Goal: Use online tool/utility: Utilize a website feature to perform a specific function

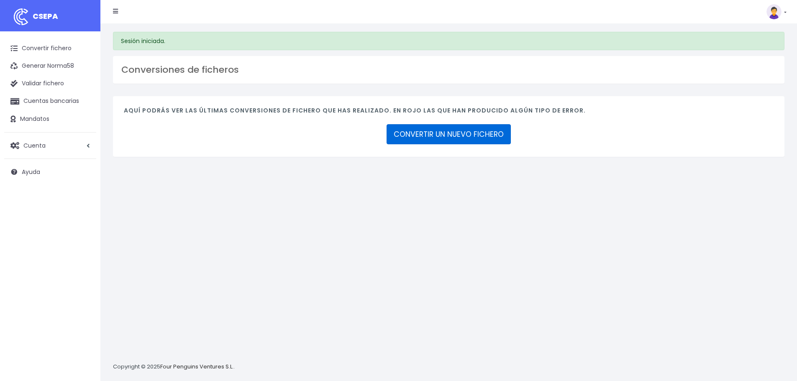
click at [433, 134] on link "CONVERTIR UN NUEVO FICHERO" at bounding box center [449, 134] width 124 height 20
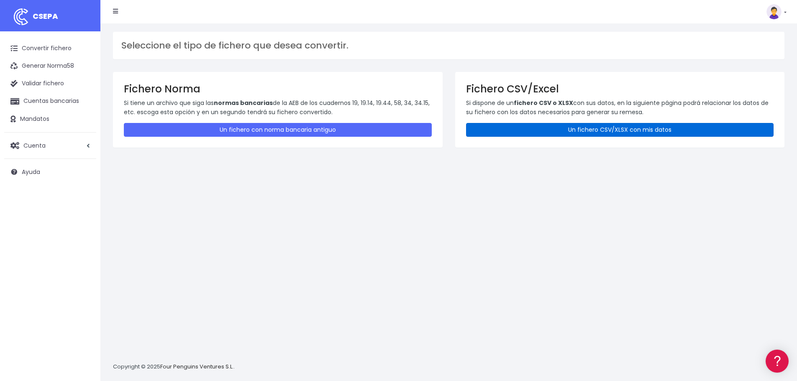
click at [592, 133] on link "Un fichero CSV/XLSX con mis datos" at bounding box center [620, 130] width 308 height 14
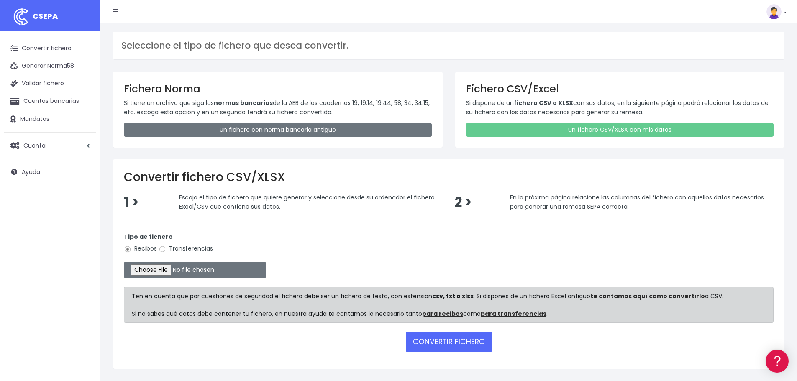
click at [162, 248] on input "Transferencias" at bounding box center [163, 250] width 8 height 8
radio input "true"
click at [167, 269] on input "file" at bounding box center [195, 270] width 142 height 16
type input "C:\fakepath\Transferencia SAD SEPA 090925.xlsx"
click at [436, 343] on button "CONVERTIR FICHERO" at bounding box center [449, 342] width 86 height 20
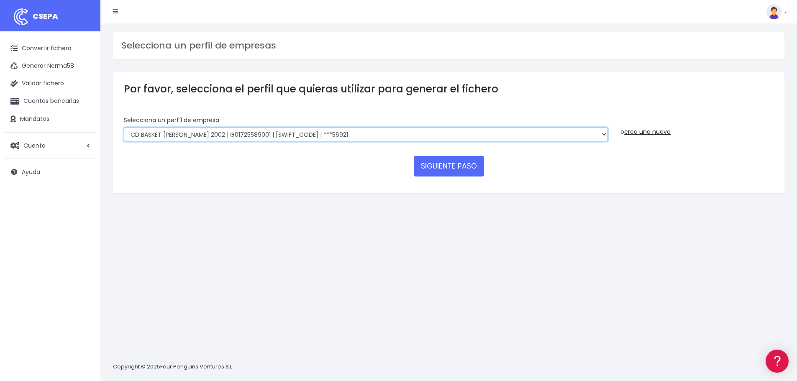
click at [607, 133] on select "FUNDACION BASKET ZARAGOZA 2002 | G50989565000 | CAIXESBBXXX | ***94887 BASKET Z…" at bounding box center [366, 135] width 484 height 14
select select "1999"
click at [124, 128] on select "FUNDACION BASKET ZARAGOZA 2002 | G50989565000 | CAIXESBBXXX | ***94887 BASKET Z…" at bounding box center [366, 135] width 484 height 14
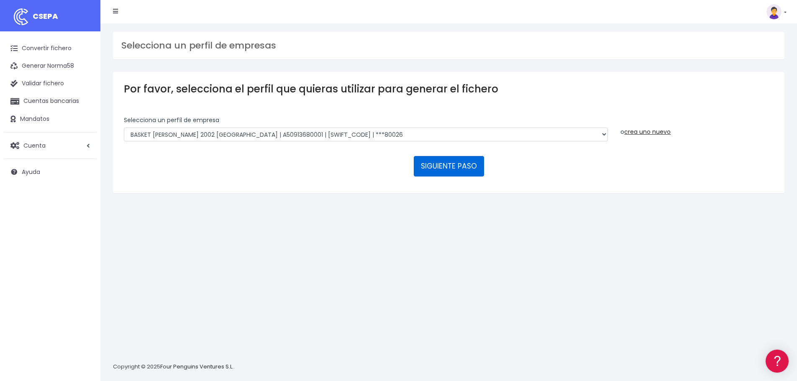
click at [442, 169] on button "SIGUIENTE PASO" at bounding box center [449, 166] width 70 height 20
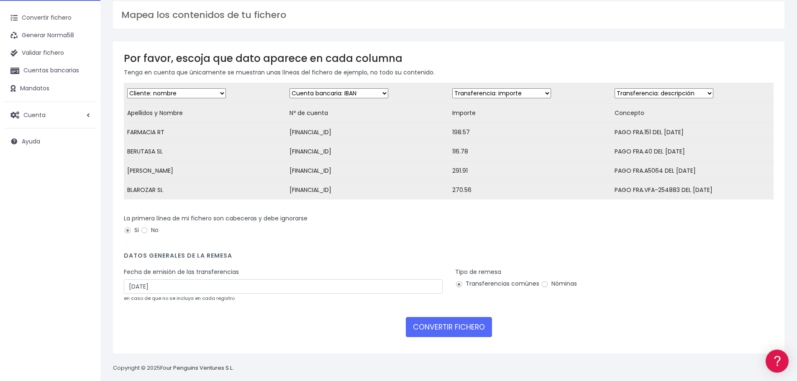
scroll to position [46, 0]
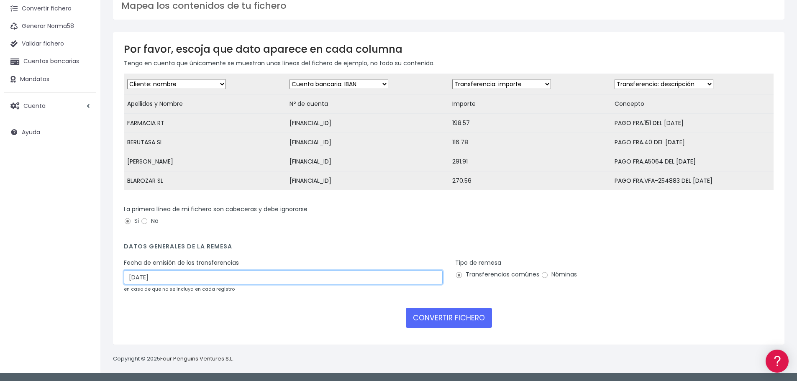
click at [138, 273] on input "11/09/2025" at bounding box center [283, 277] width 319 height 14
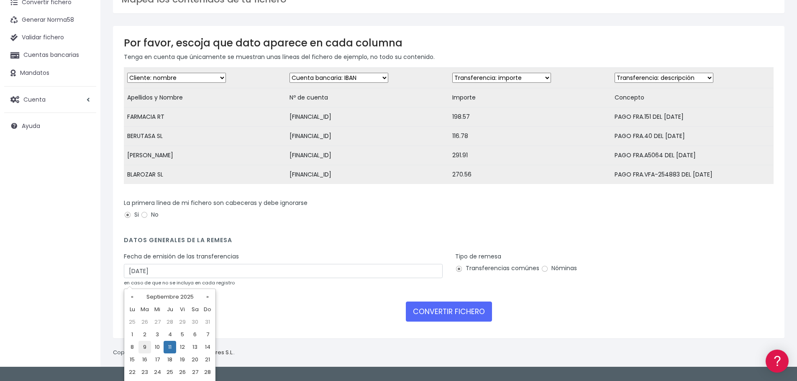
click at [143, 347] on td "9" at bounding box center [144, 347] width 13 height 13
type input "09/09/2025"
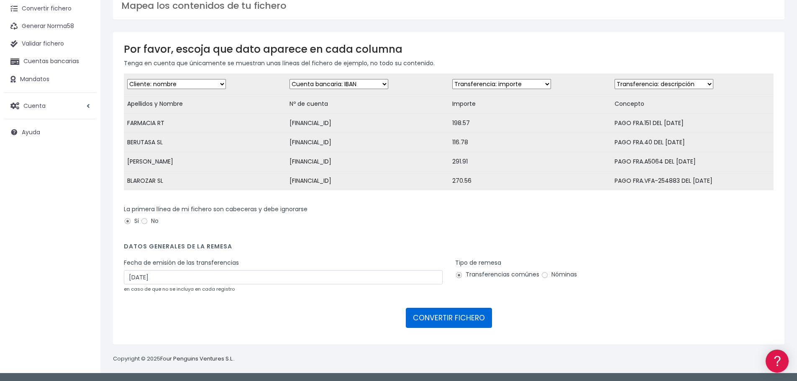
click at [421, 322] on button "CONVERTIR FICHERO" at bounding box center [449, 318] width 86 height 20
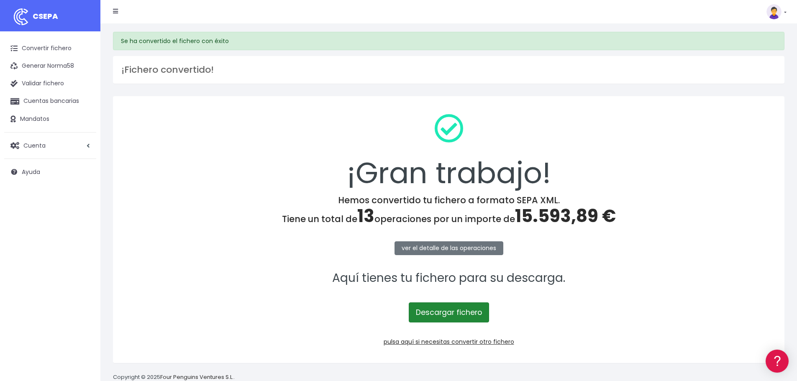
click at [461, 311] on link "Descargar fichero" at bounding box center [449, 312] width 80 height 20
